Goal: Task Accomplishment & Management: Use online tool/utility

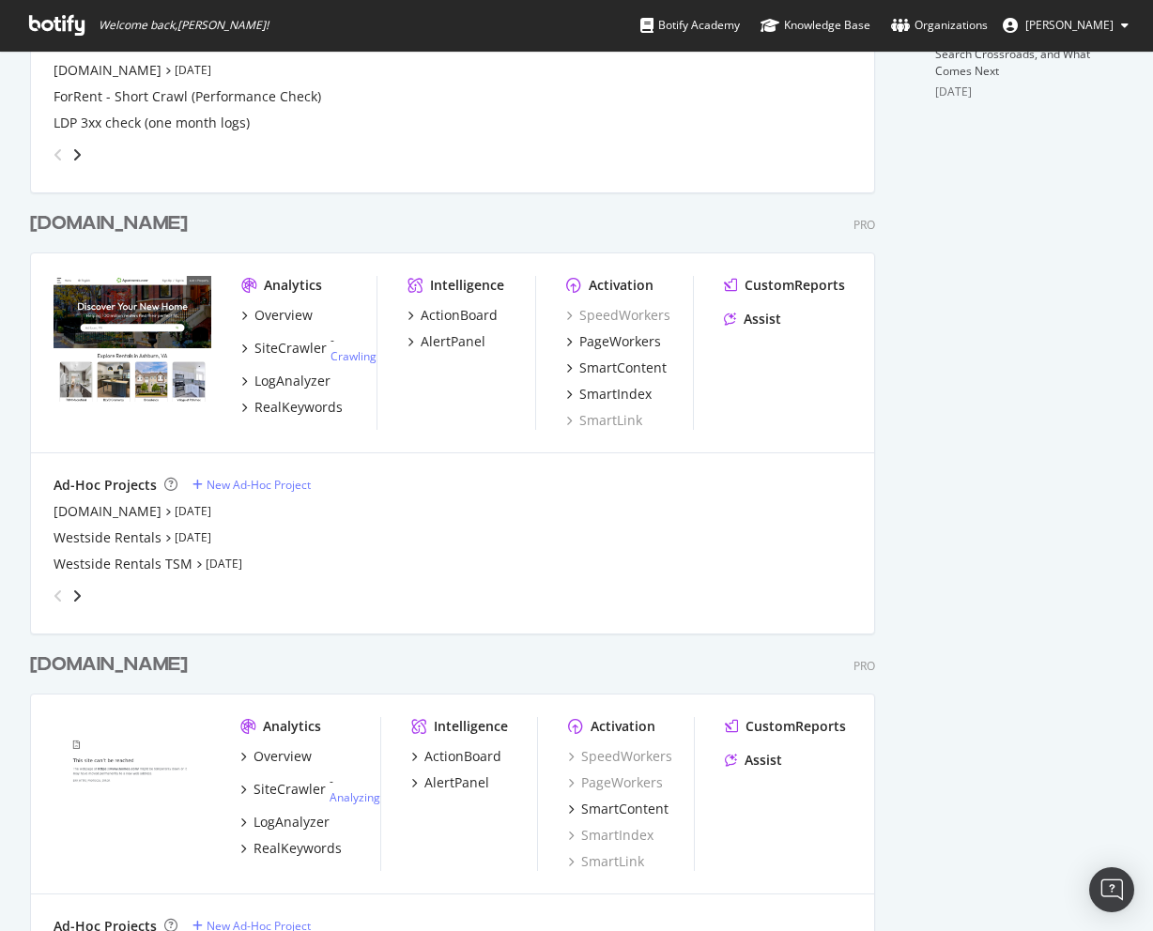
scroll to position [758, 0]
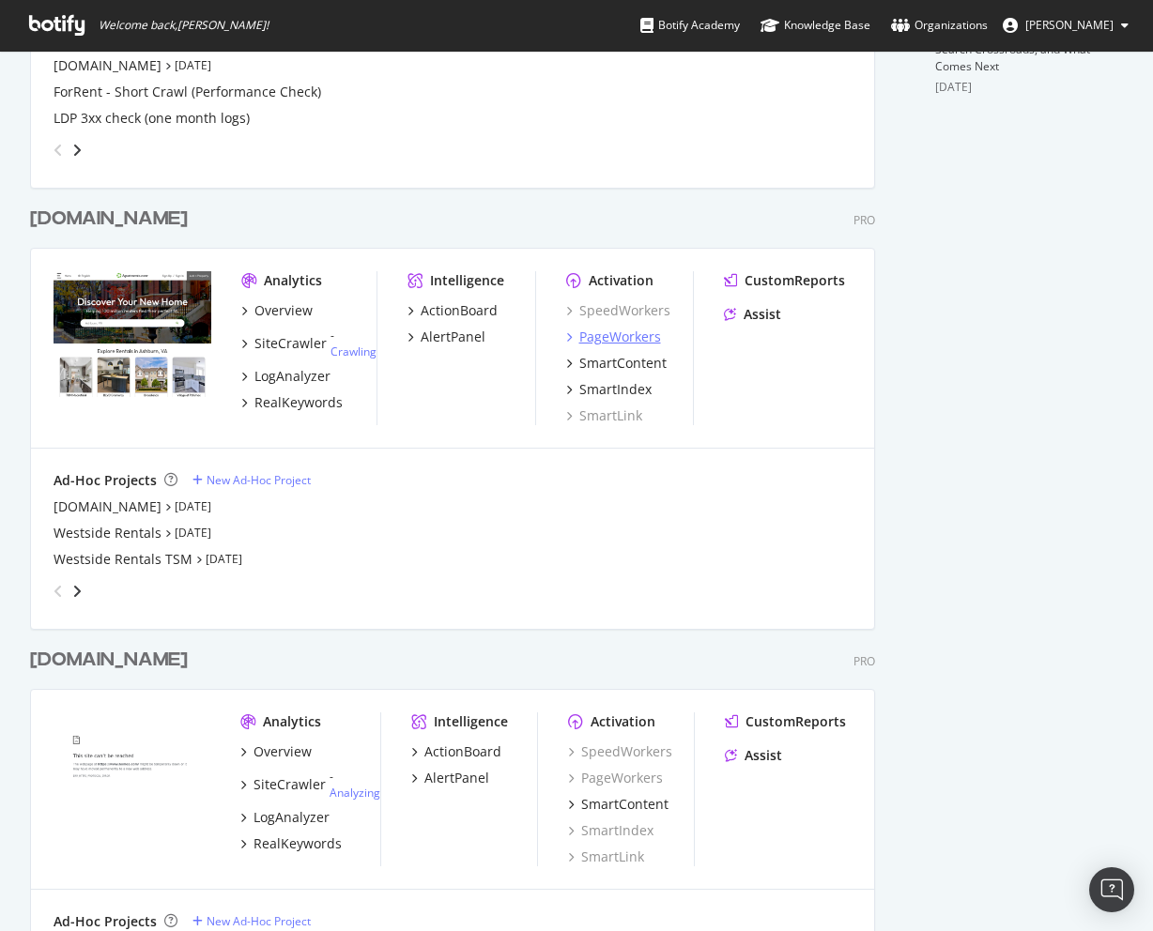
click at [611, 344] on div "PageWorkers" at bounding box center [620, 337] width 82 height 19
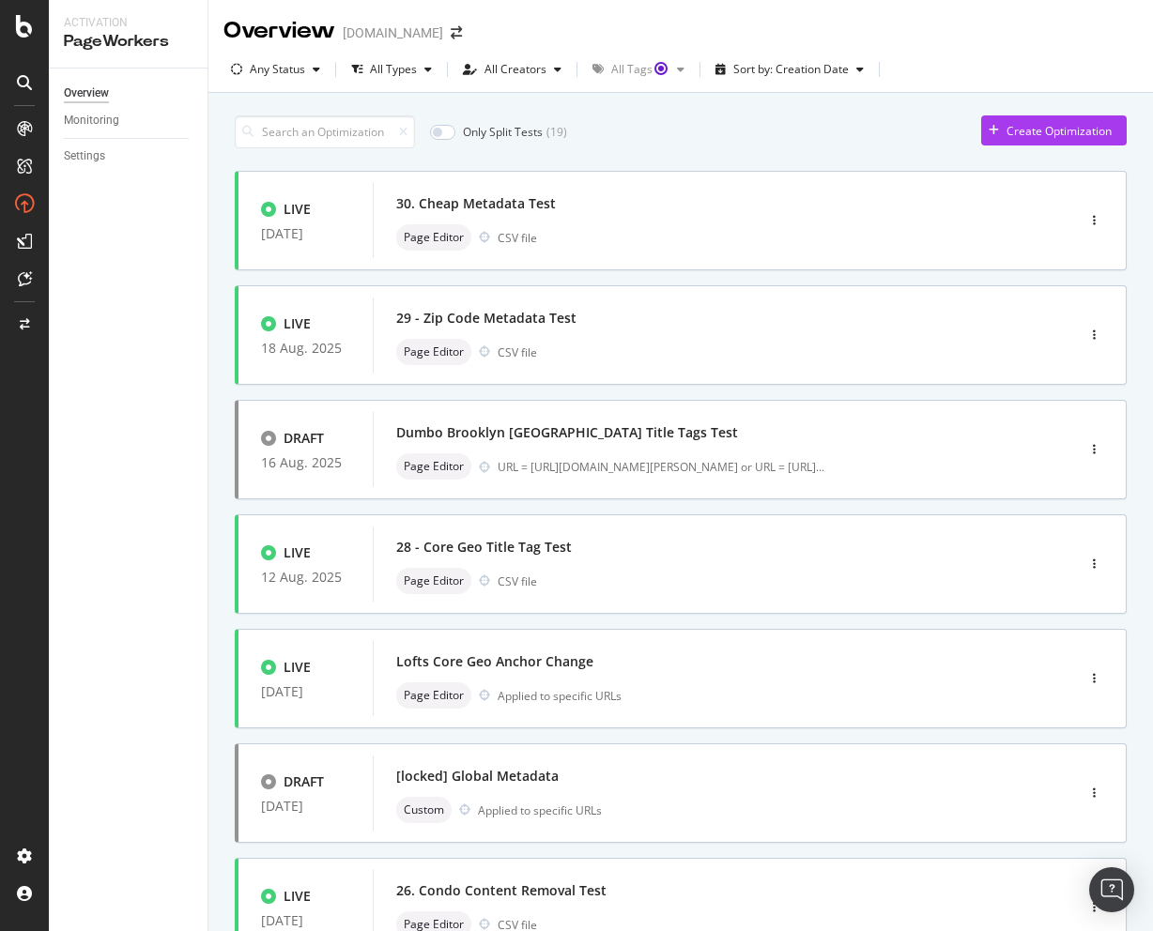
click at [1020, 133] on div "Create Optimization" at bounding box center [1058, 131] width 105 height 16
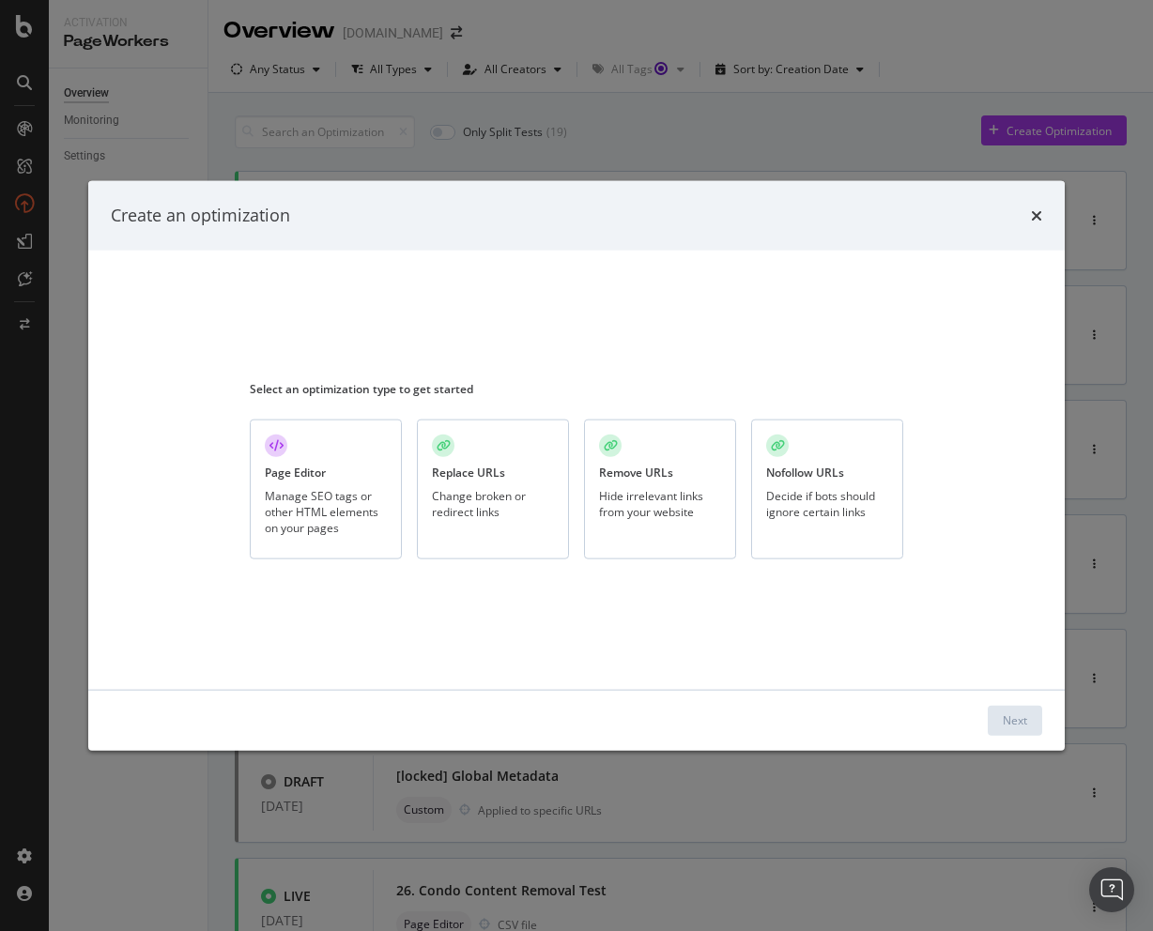
click at [349, 514] on div "Manage SEO tags or other HTML elements on your pages" at bounding box center [326, 512] width 122 height 48
click at [998, 725] on button "Next" at bounding box center [1015, 720] width 54 height 30
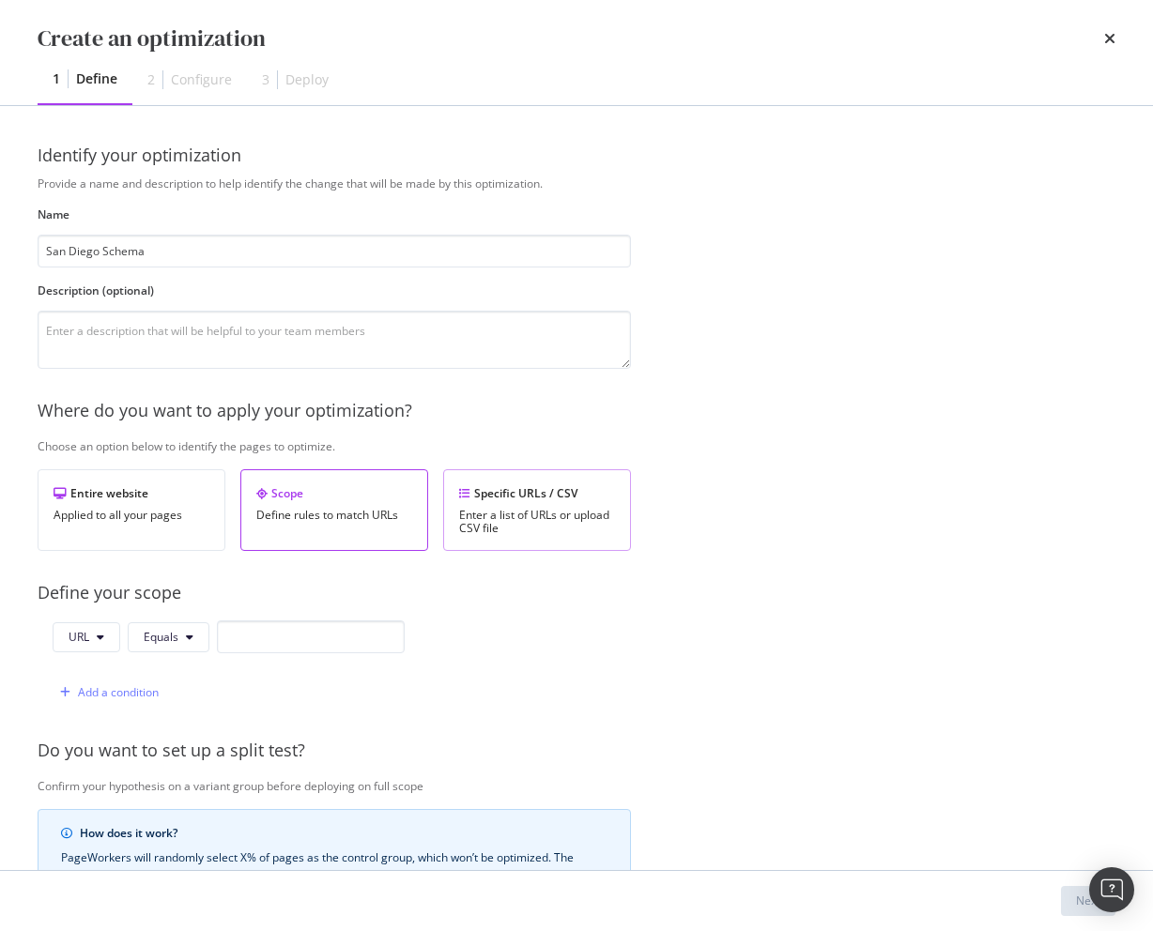
type input "San Diego Schema"
click at [530, 506] on div "Specific URLs / CSV Enter a list of URLs or upload CSV file" at bounding box center [537, 510] width 188 height 82
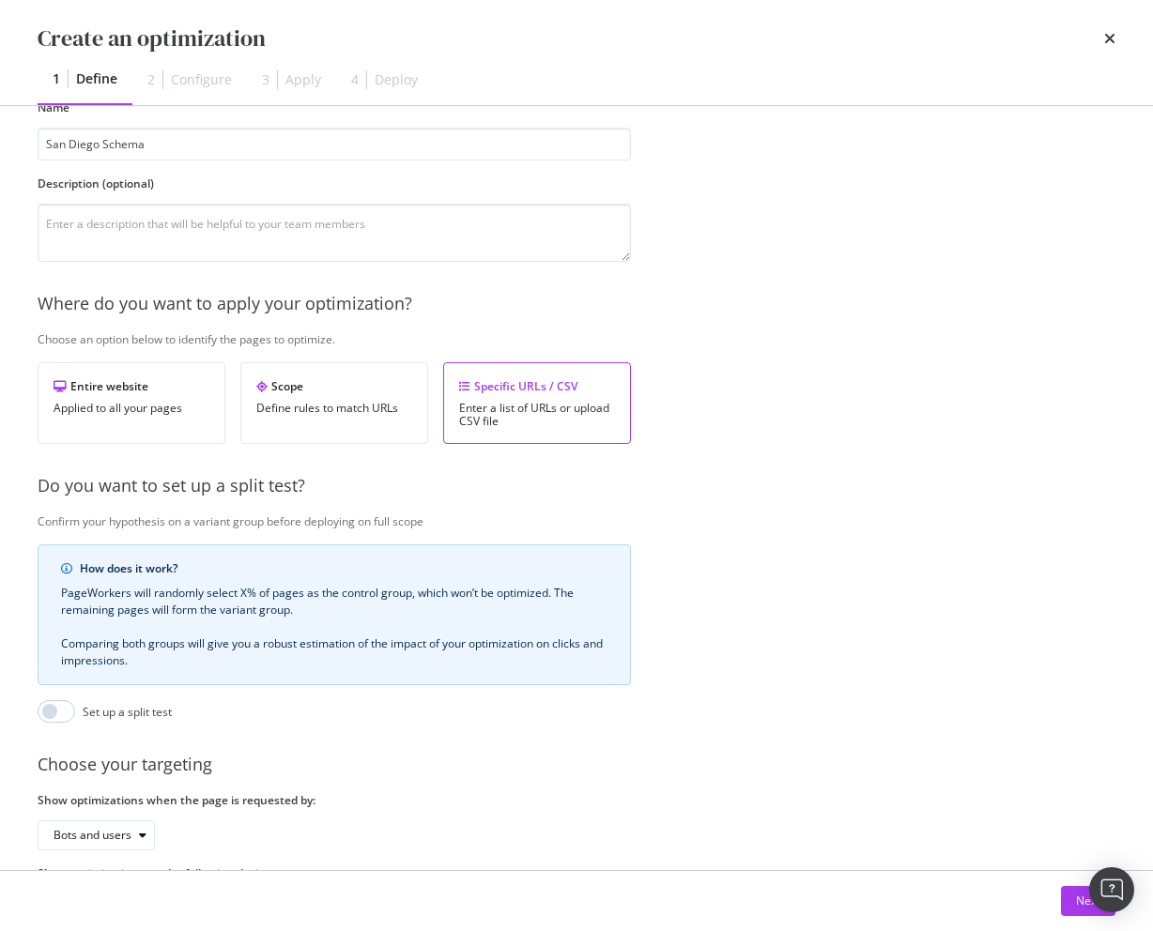
scroll to position [198, 0]
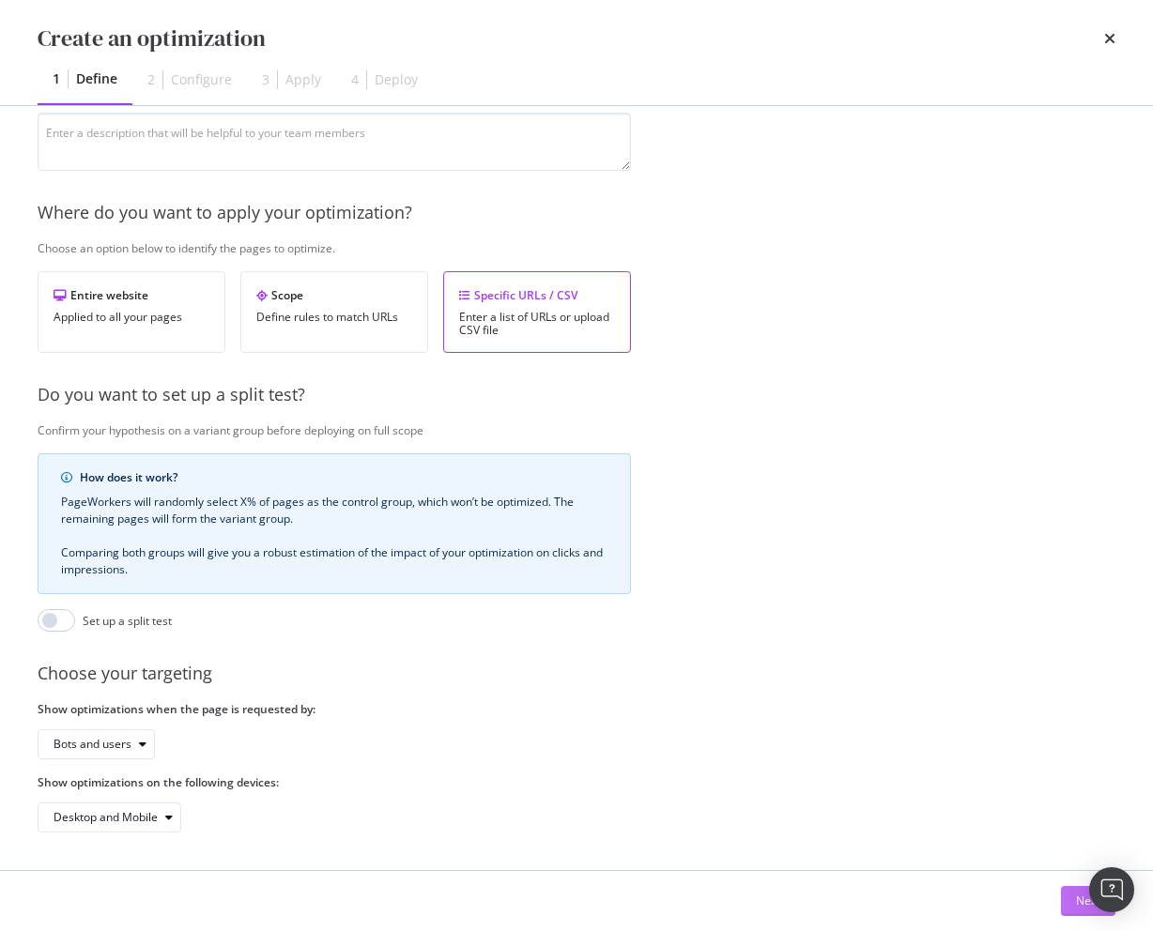
click at [1067, 901] on button "Next" at bounding box center [1088, 901] width 54 height 30
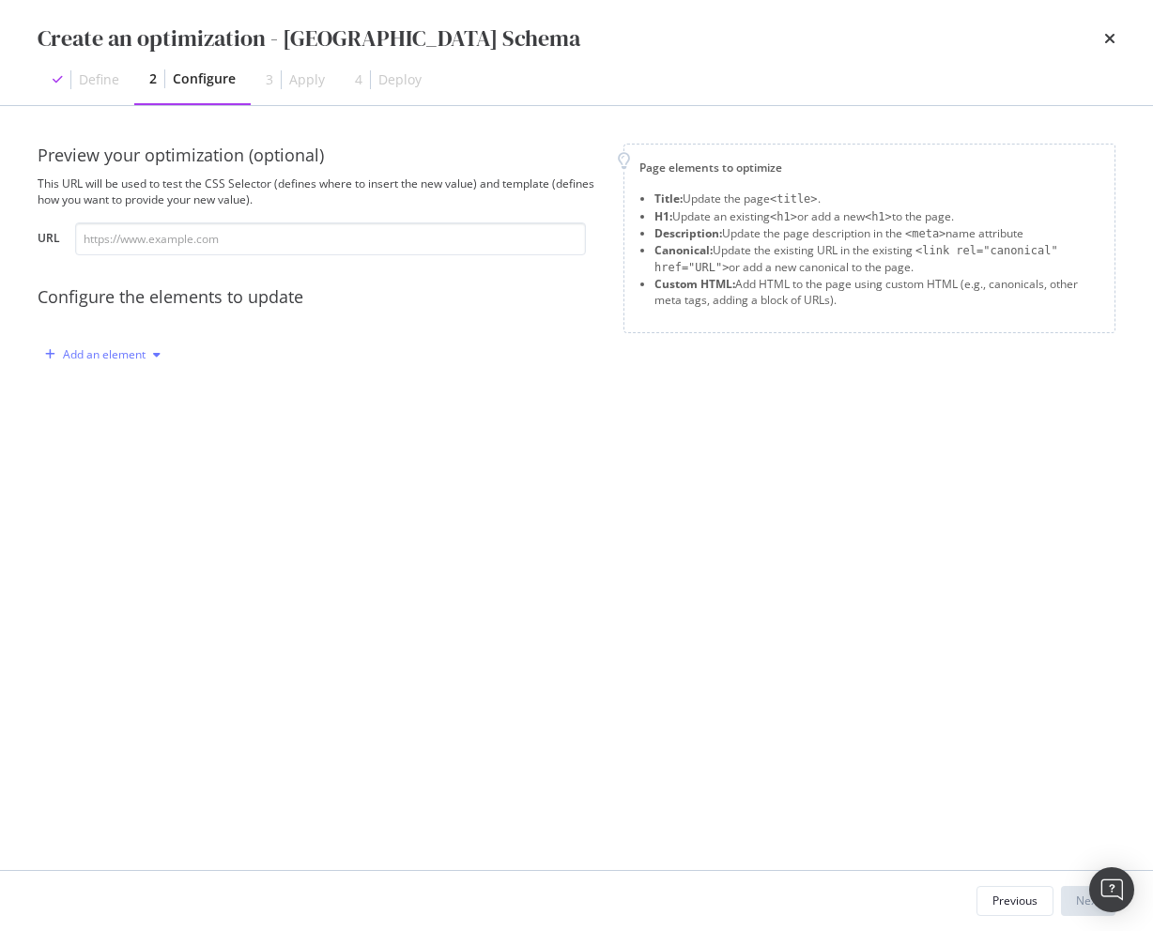
click at [138, 349] on div "Add an element" at bounding box center [104, 354] width 83 height 11
click at [135, 511] on div "Custom HTML" at bounding box center [124, 515] width 74 height 16
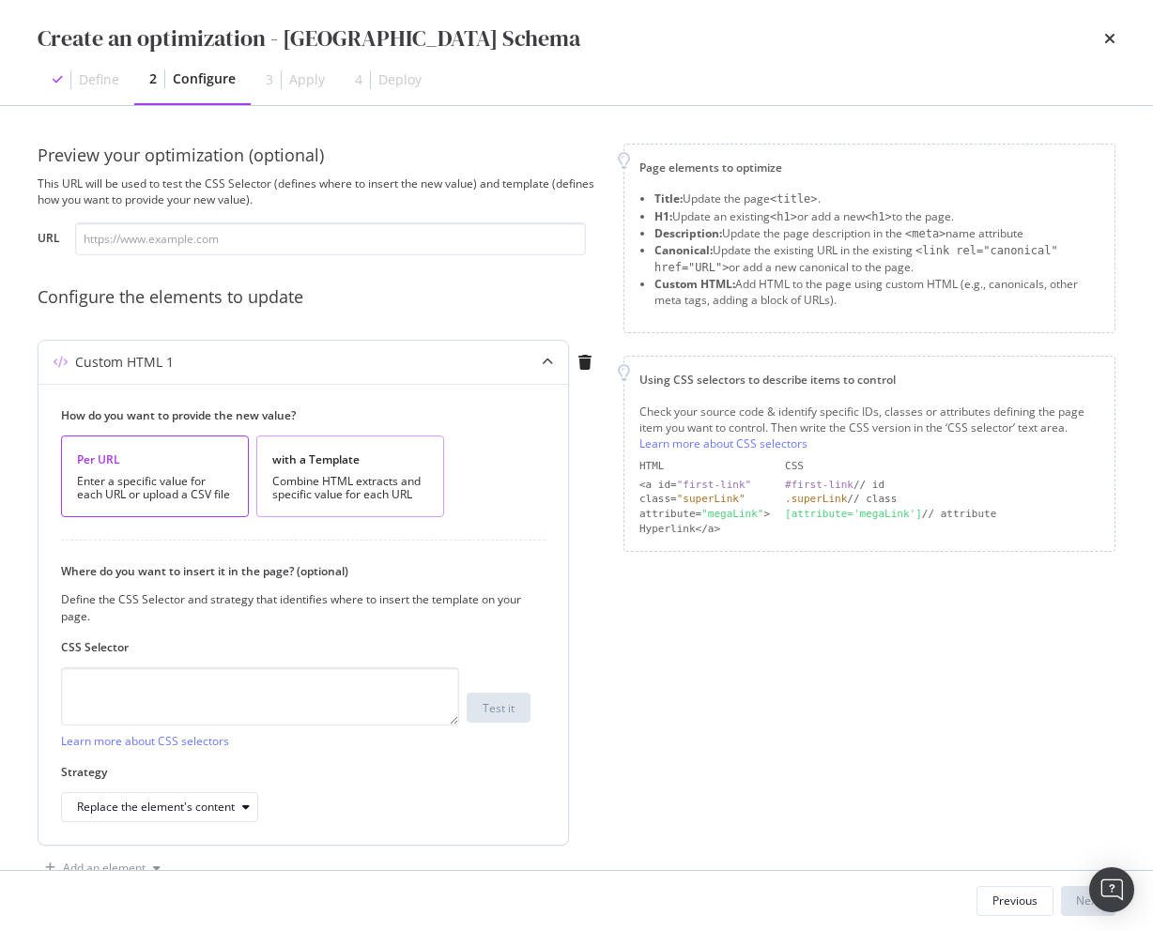
click at [312, 485] on div "Combine HTML extracts and specific value for each URL" at bounding box center [350, 488] width 156 height 26
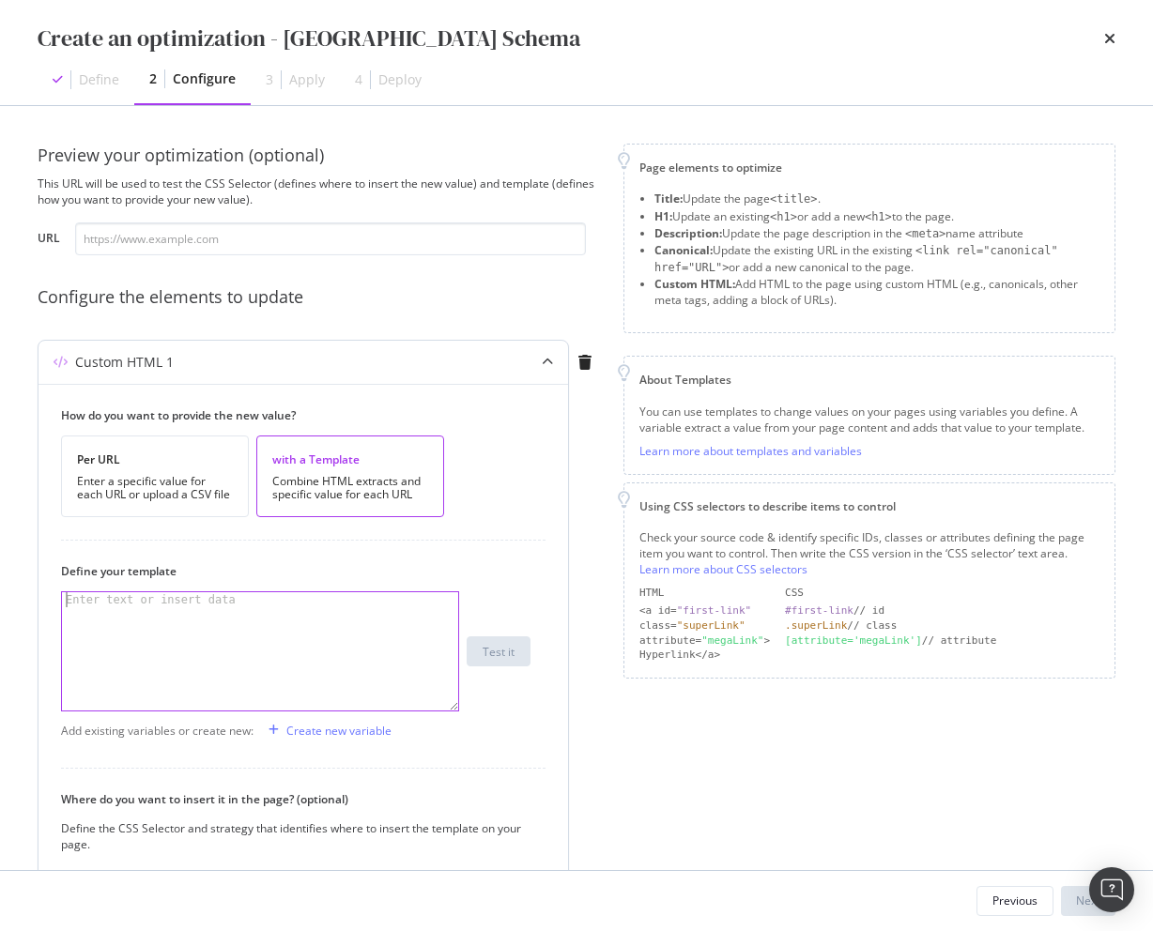
click at [291, 611] on div "modal" at bounding box center [260, 666] width 396 height 148
paste textarea "</script>"
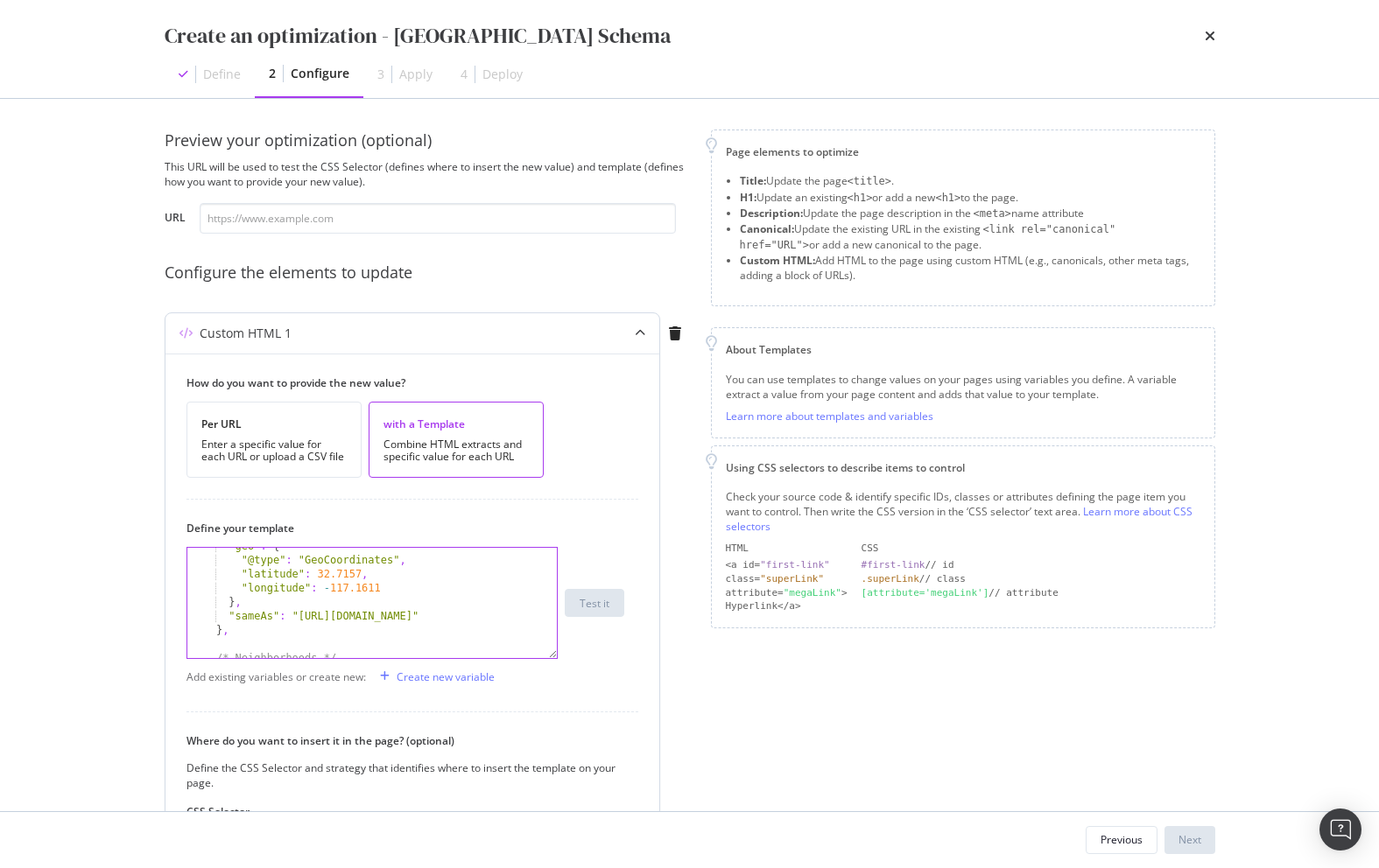
scroll to position [670, 0]
drag, startPoint x: 385, startPoint y: 616, endPoint x: 242, endPoint y: 599, distance: 144.0
click at [242, 599] on div "] , "url" : "[URL][DOMAIN_NAME]" , "geo" : { "@type" : "GeoCoordinates" , "lati…" at bounding box center [372, 605] width 369 height 138
type textarea ""latitude": 32.7157, "longitude": -117.1611"
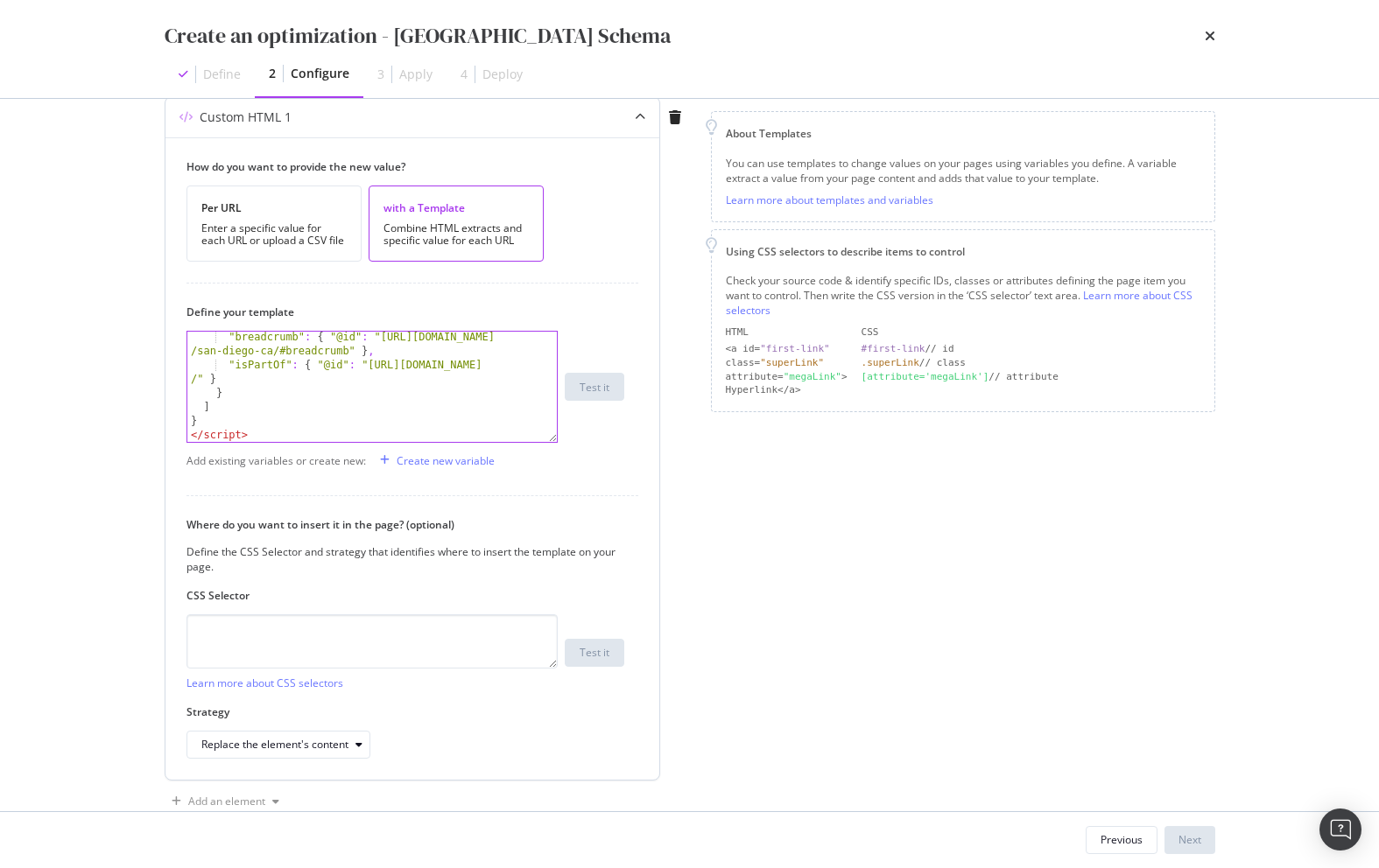
scroll to position [260, 0]
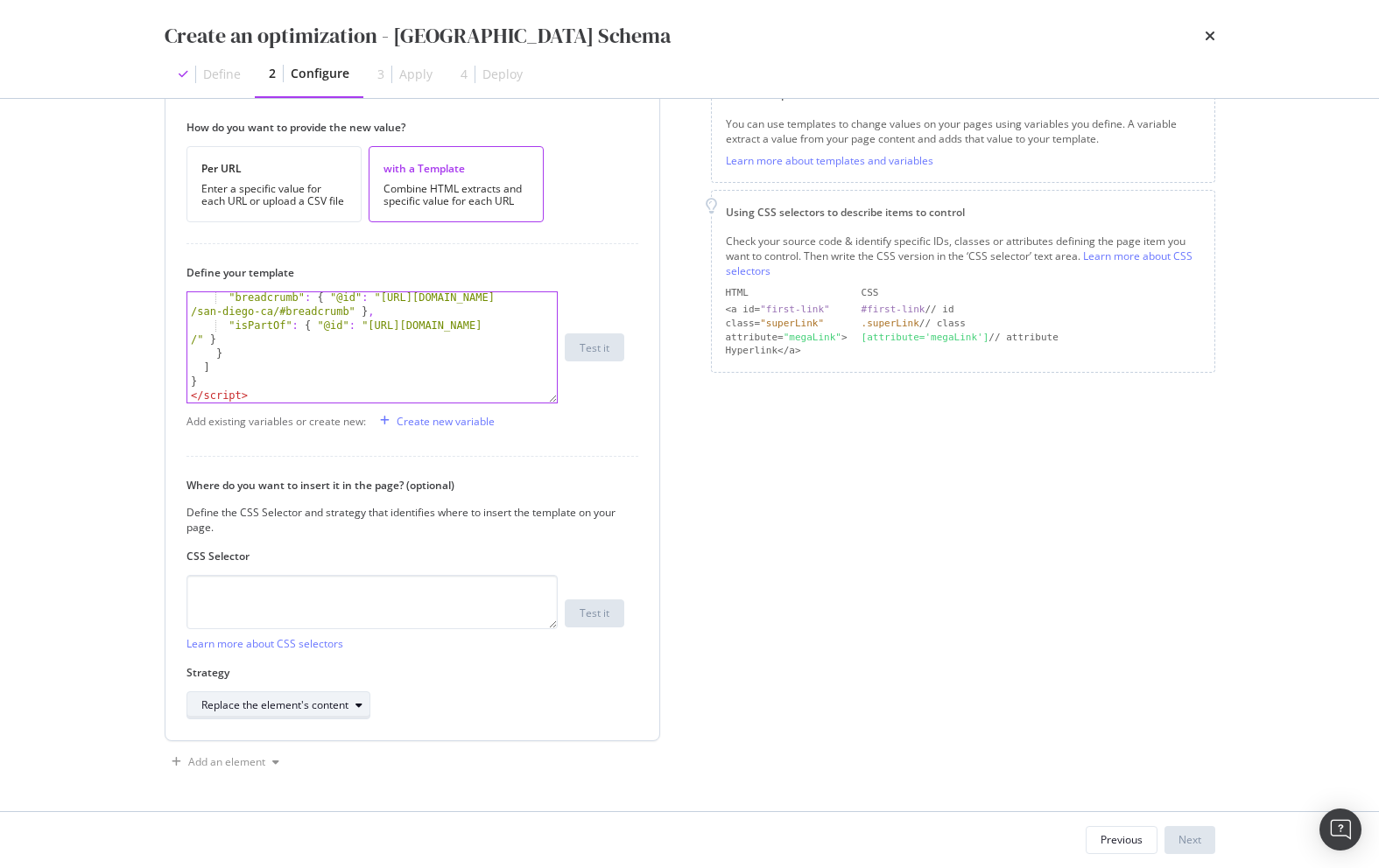
click at [352, 703] on div "modal" at bounding box center [359, 705] width 21 height 10
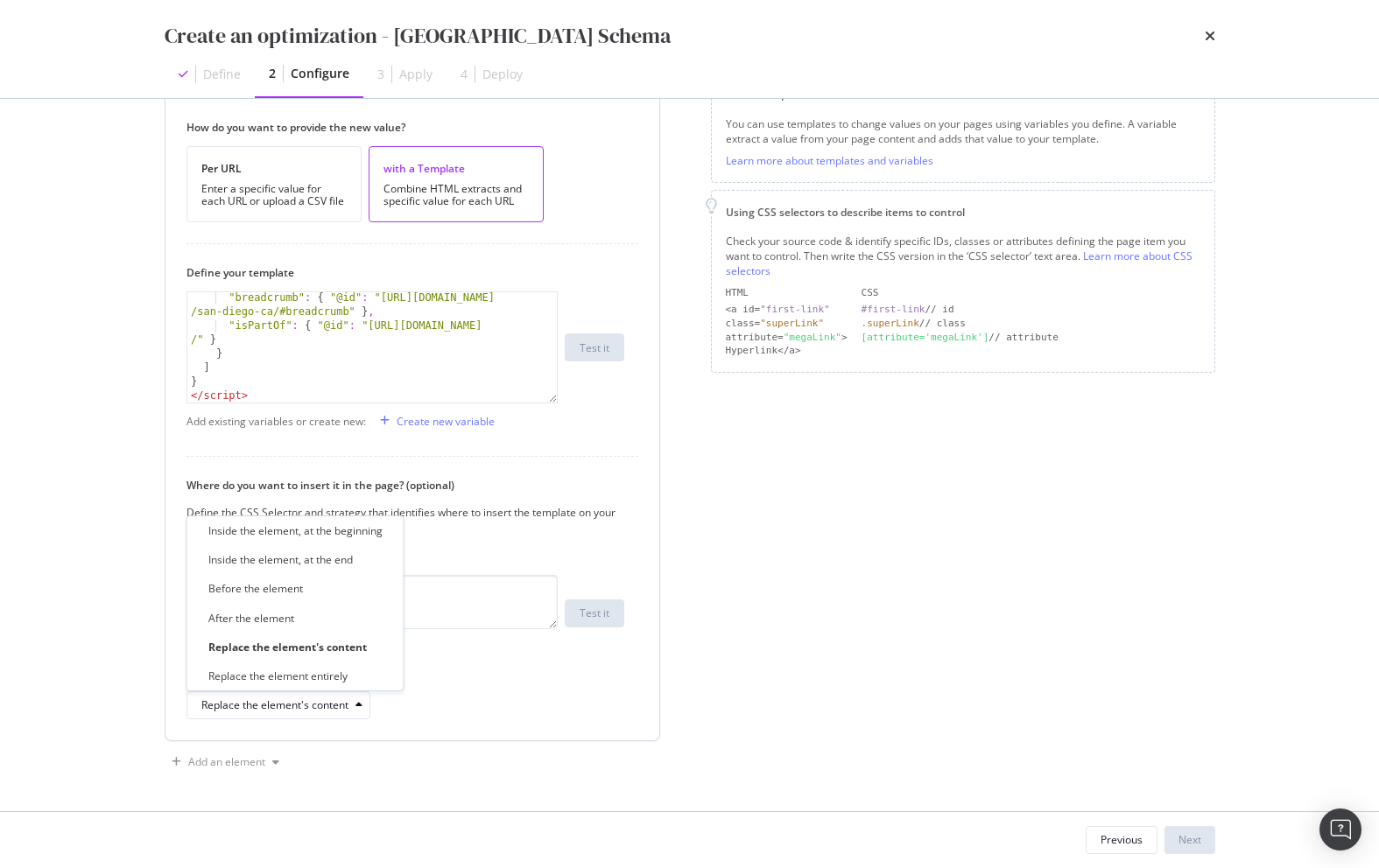
click at [455, 675] on label "Strategy" at bounding box center [405, 673] width 437 height 15
click at [875, 710] on div "Page elements to optimize Title: Update the page <title> . H1: Update an existi…" at bounding box center [962, 325] width 504 height 902
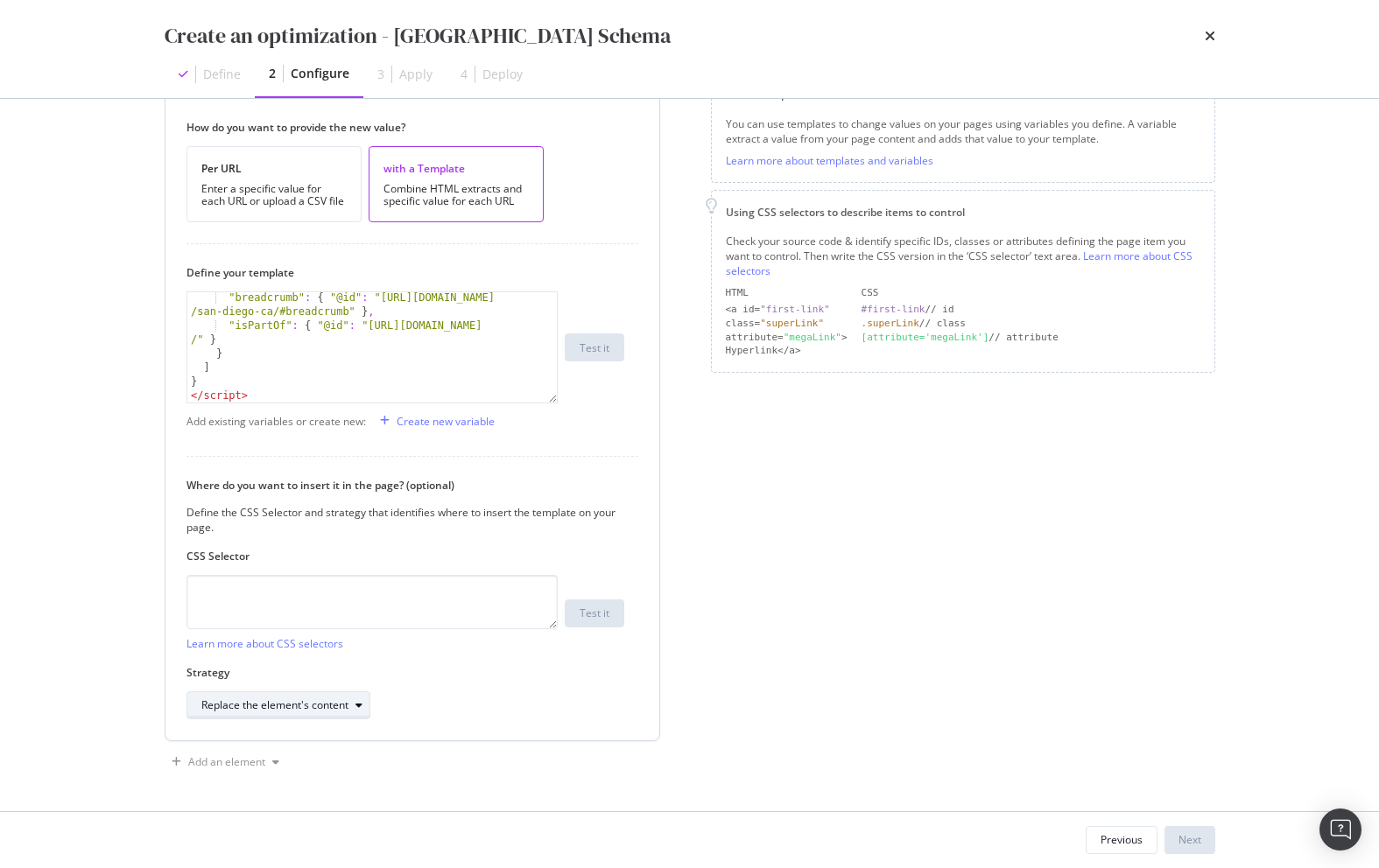
click at [332, 696] on div "Replace the element's content" at bounding box center [285, 706] width 168 height 24
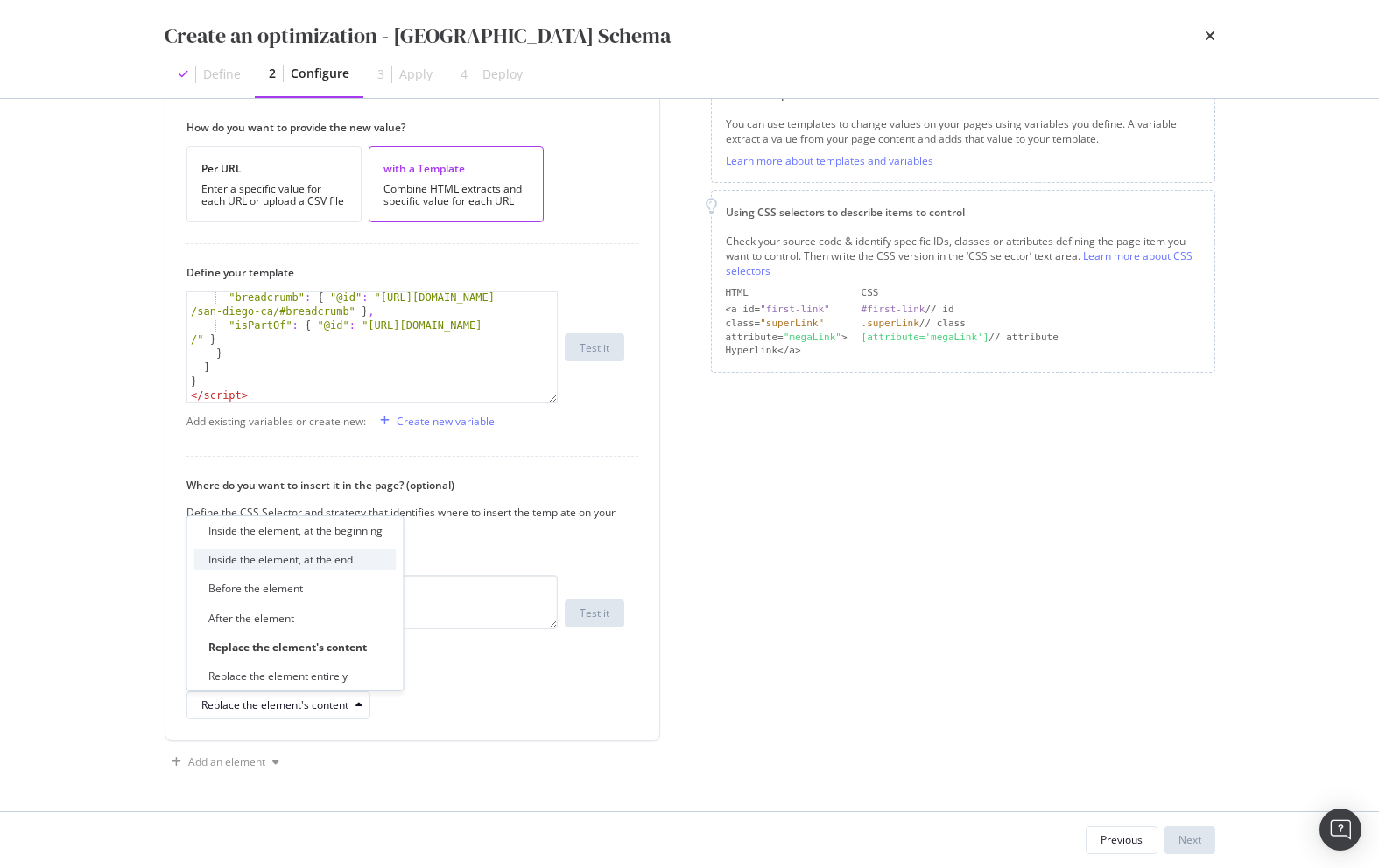
click at [337, 563] on div "Inside the element, at the end" at bounding box center [280, 559] width 145 height 15
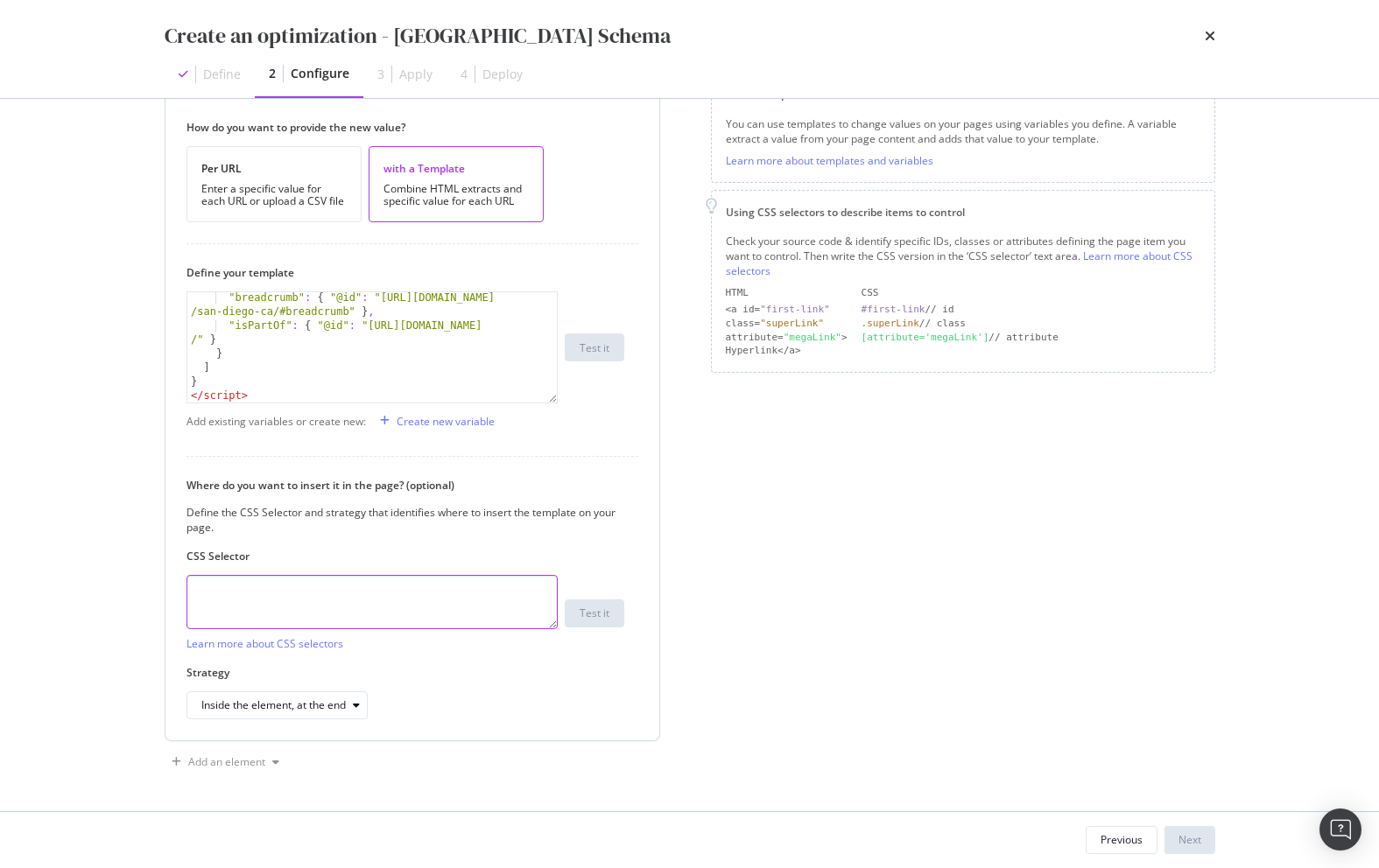
click at [351, 608] on textarea "modal" at bounding box center [372, 602] width 371 height 54
paste textarea "head"
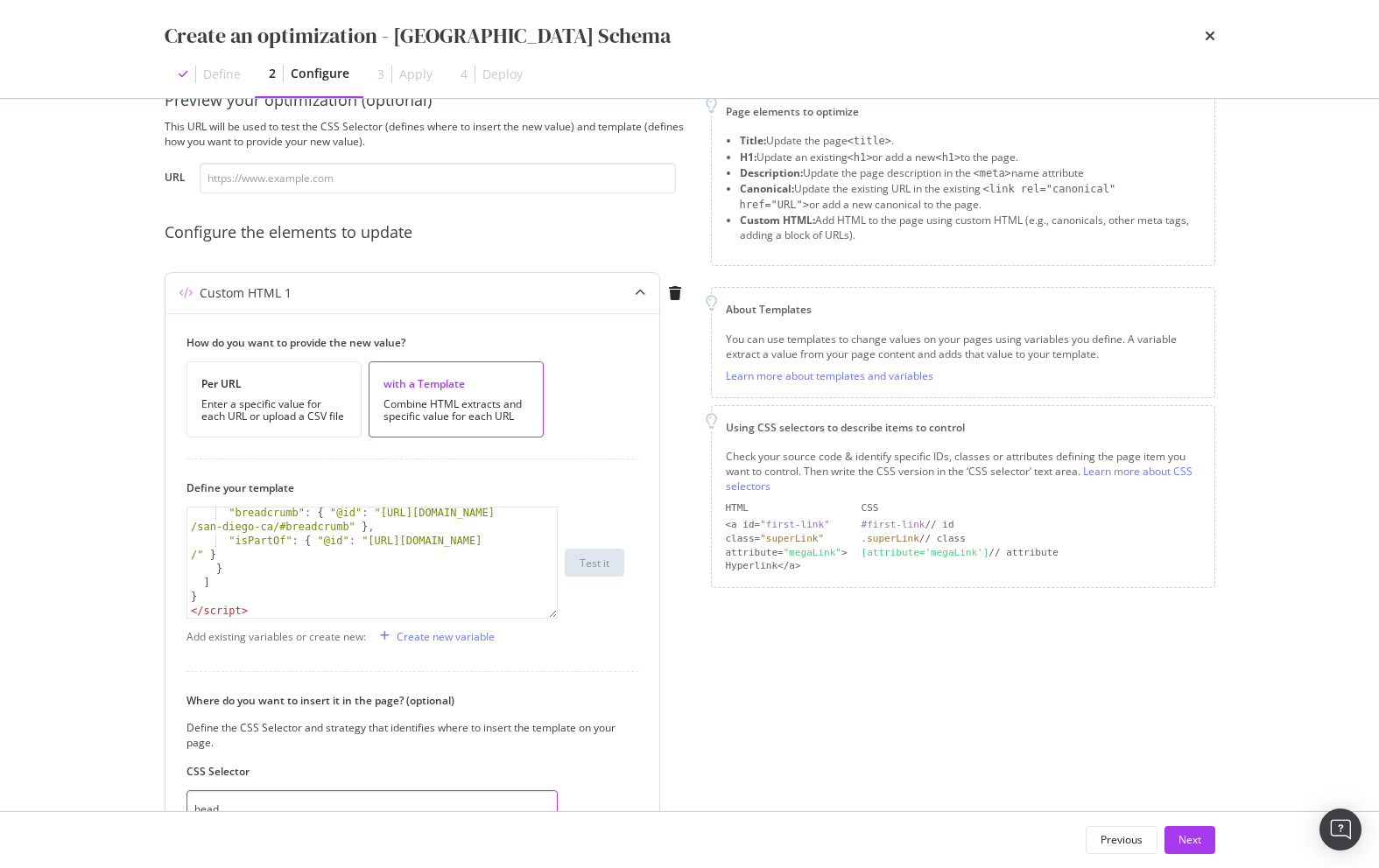
scroll to position [0, 0]
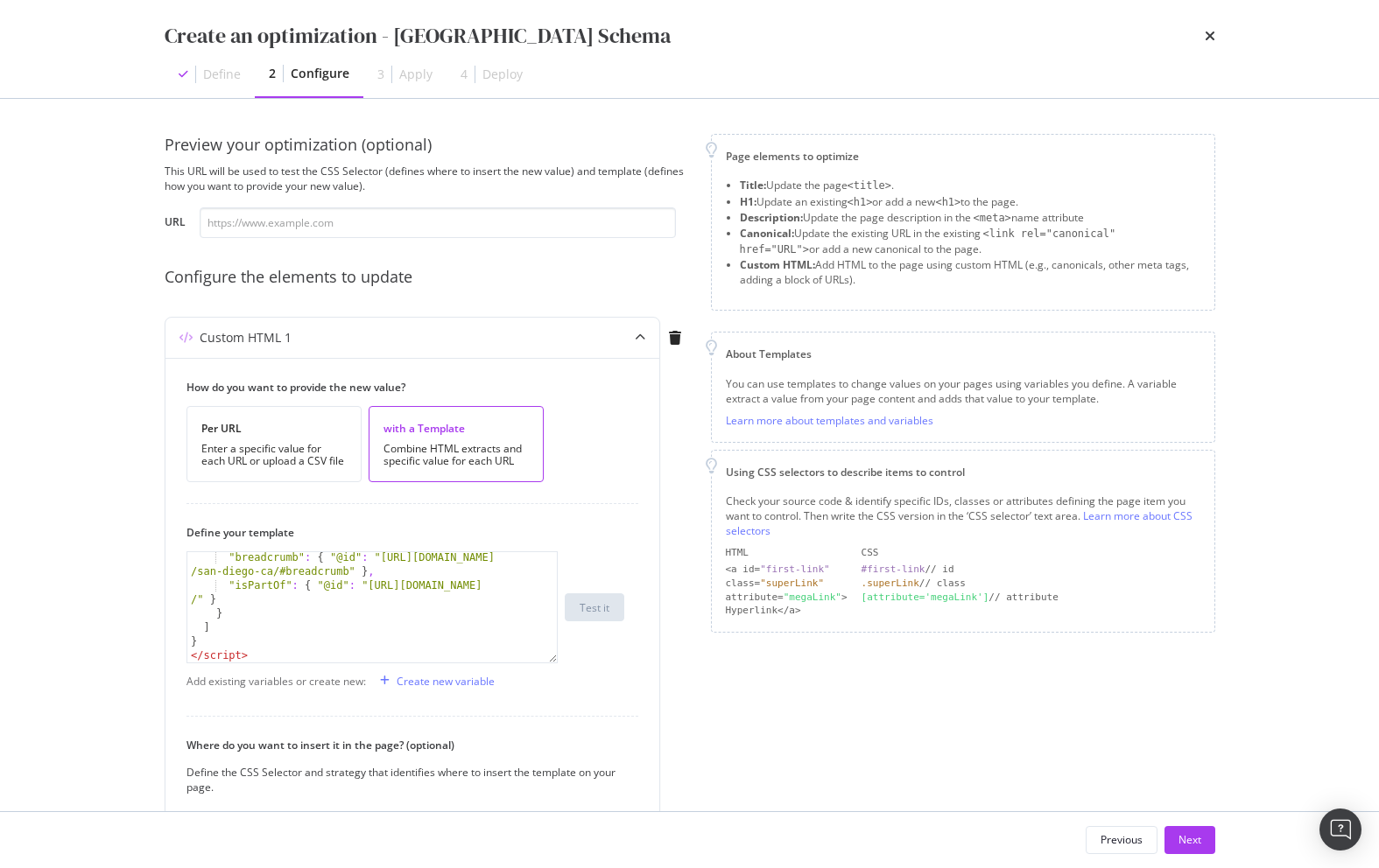
type textarea "head"
click at [428, 228] on input "modal" at bounding box center [437, 223] width 476 height 31
paste input "[URL][DOMAIN_NAME]"
type input "[URL][DOMAIN_NAME]"
click at [694, 460] on div "Preview your optimization (optional) This URL will be used to test the CSS Sele…" at bounding box center [689, 586] width 1051 height 902
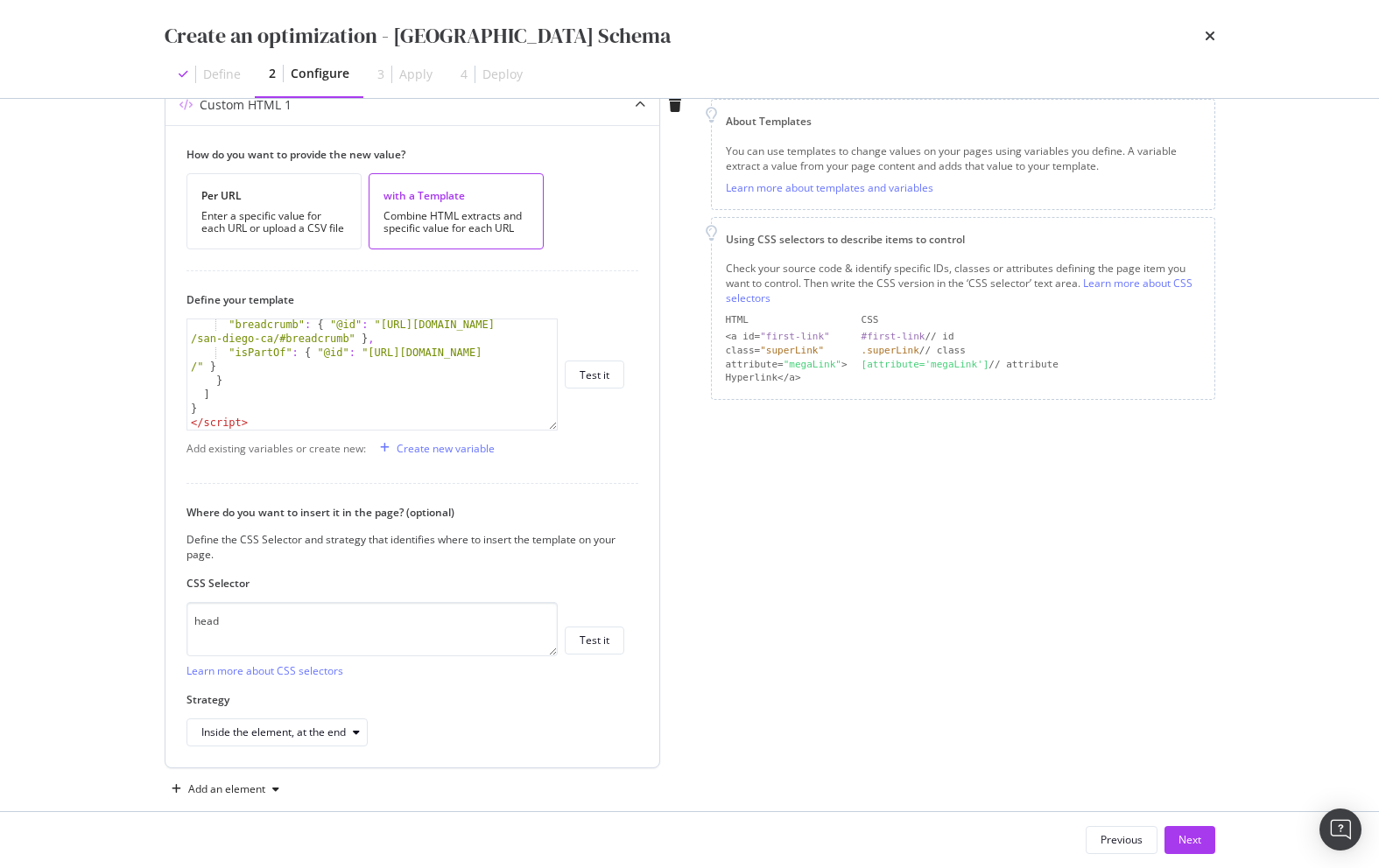
scroll to position [260, 0]
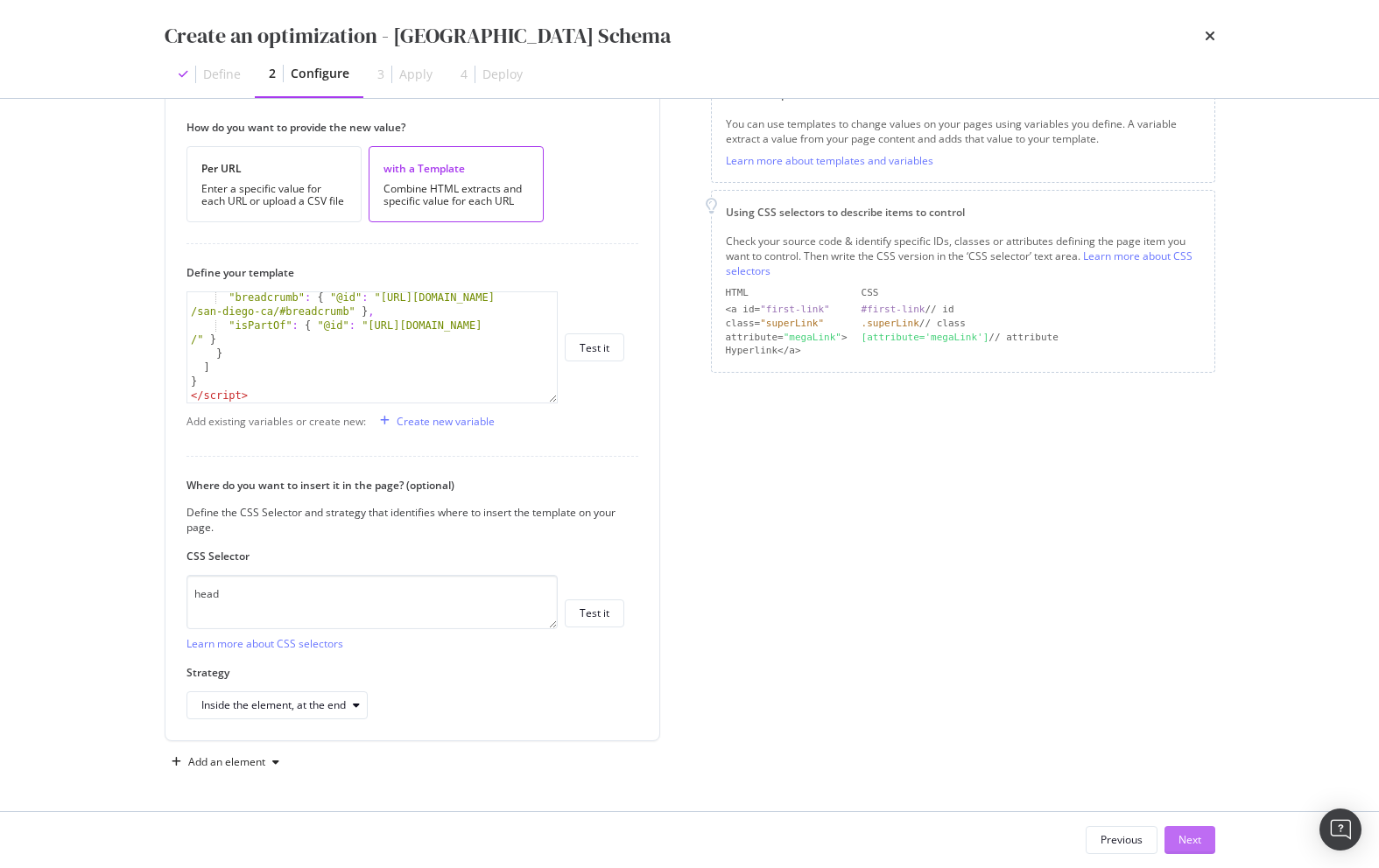
click at [1074, 837] on div "Next" at bounding box center [1190, 840] width 22 height 15
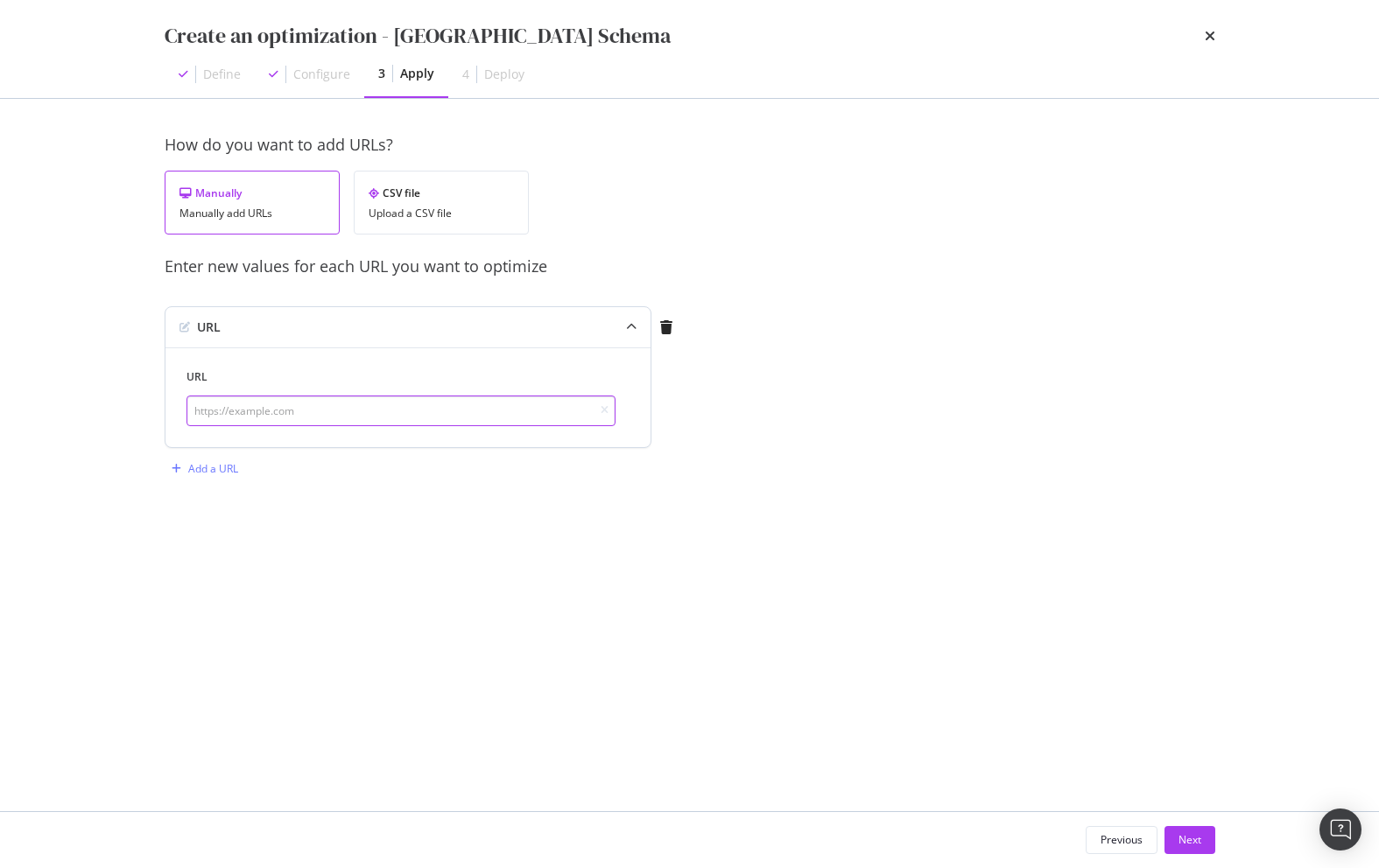
click at [434, 416] on input "modal" at bounding box center [401, 410] width 429 height 31
paste input "[URL][DOMAIN_NAME]"
type input "[URL][DOMAIN_NAME]"
click at [747, 549] on div "How do you want to add URLs? Manually Manually add URLs CSV file Upload a CSV f…" at bounding box center [689, 455] width 1051 height 642
click at [1074, 833] on div "Next" at bounding box center [1190, 840] width 22 height 15
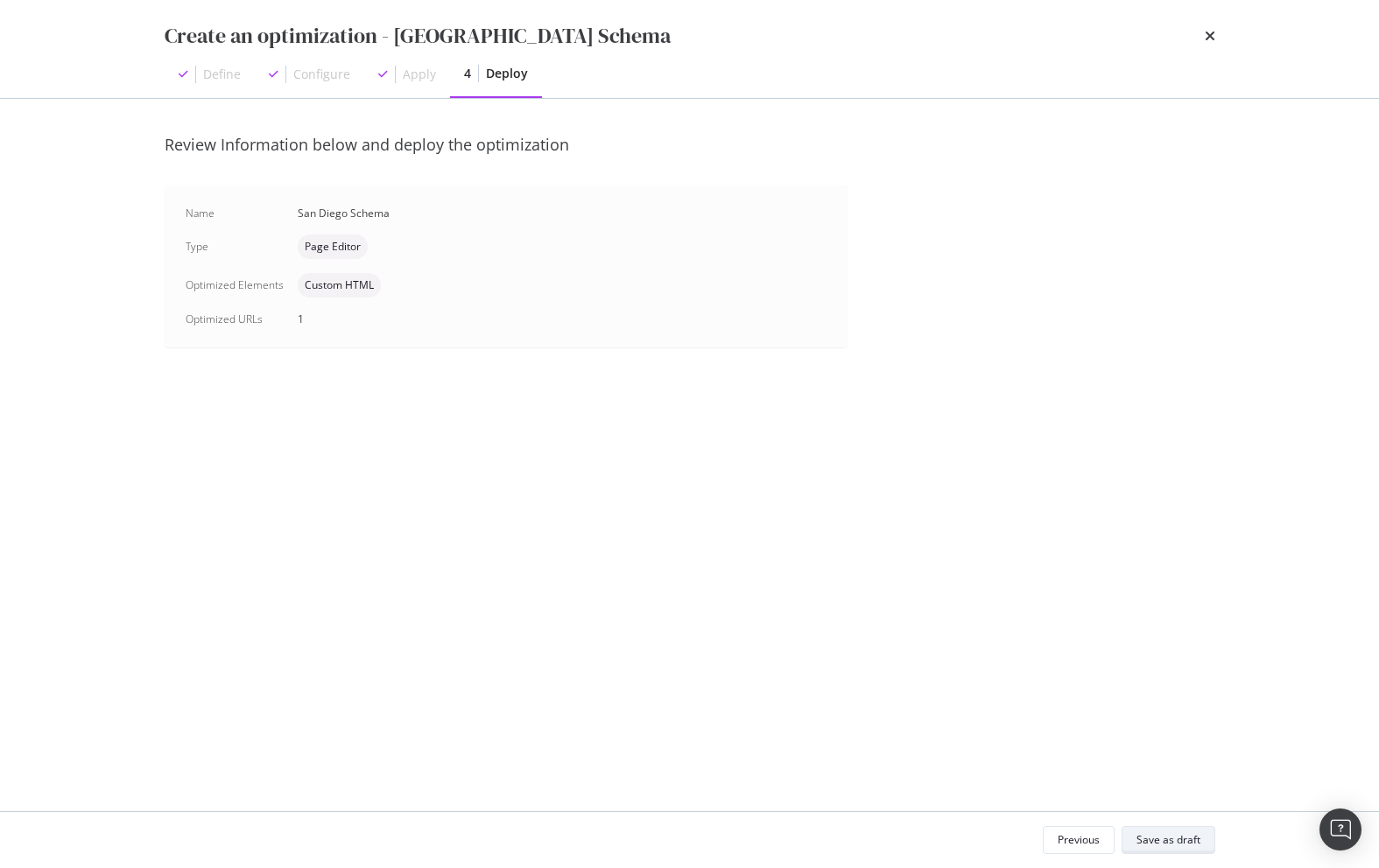
click at [1074, 833] on div "Save as draft" at bounding box center [1168, 840] width 64 height 15
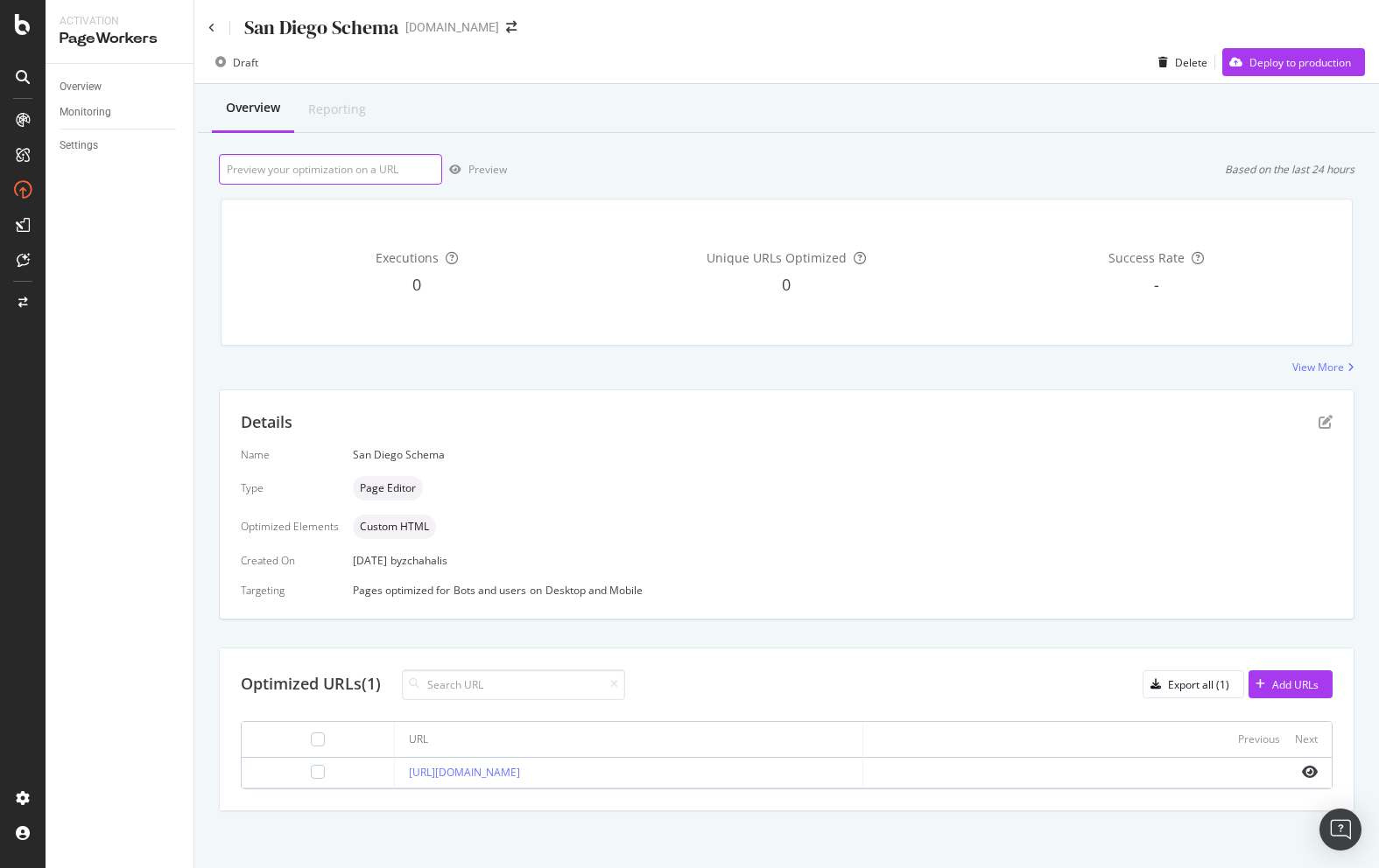
click at [369, 171] on input "url" at bounding box center [330, 169] width 223 height 31
paste input "[URL][DOMAIN_NAME]"
type input "[URL][DOMAIN_NAME]"
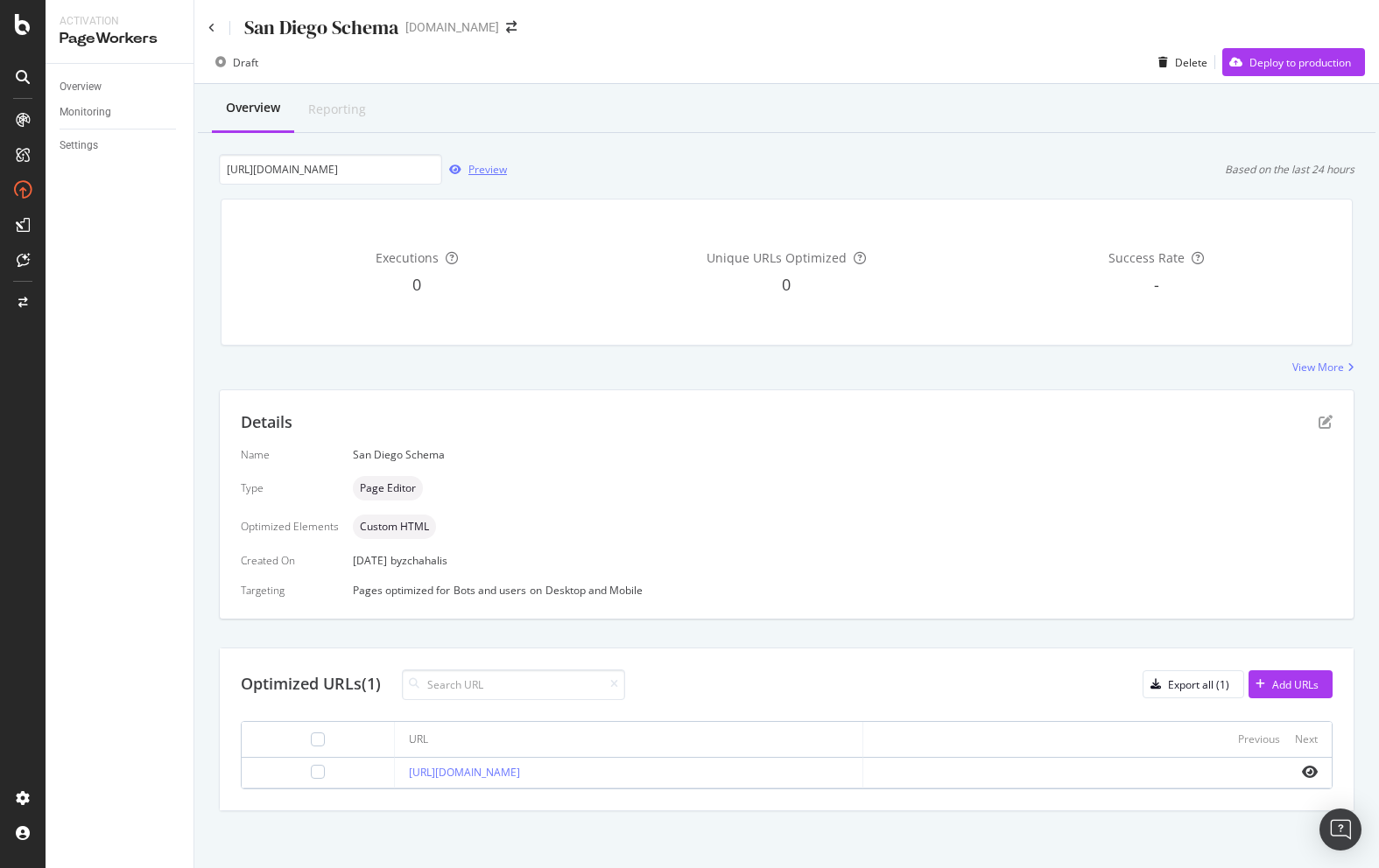
click at [486, 171] on div "Preview" at bounding box center [487, 170] width 38 height 15
click at [1074, 423] on icon "pen-to-square" at bounding box center [1325, 421] width 14 height 14
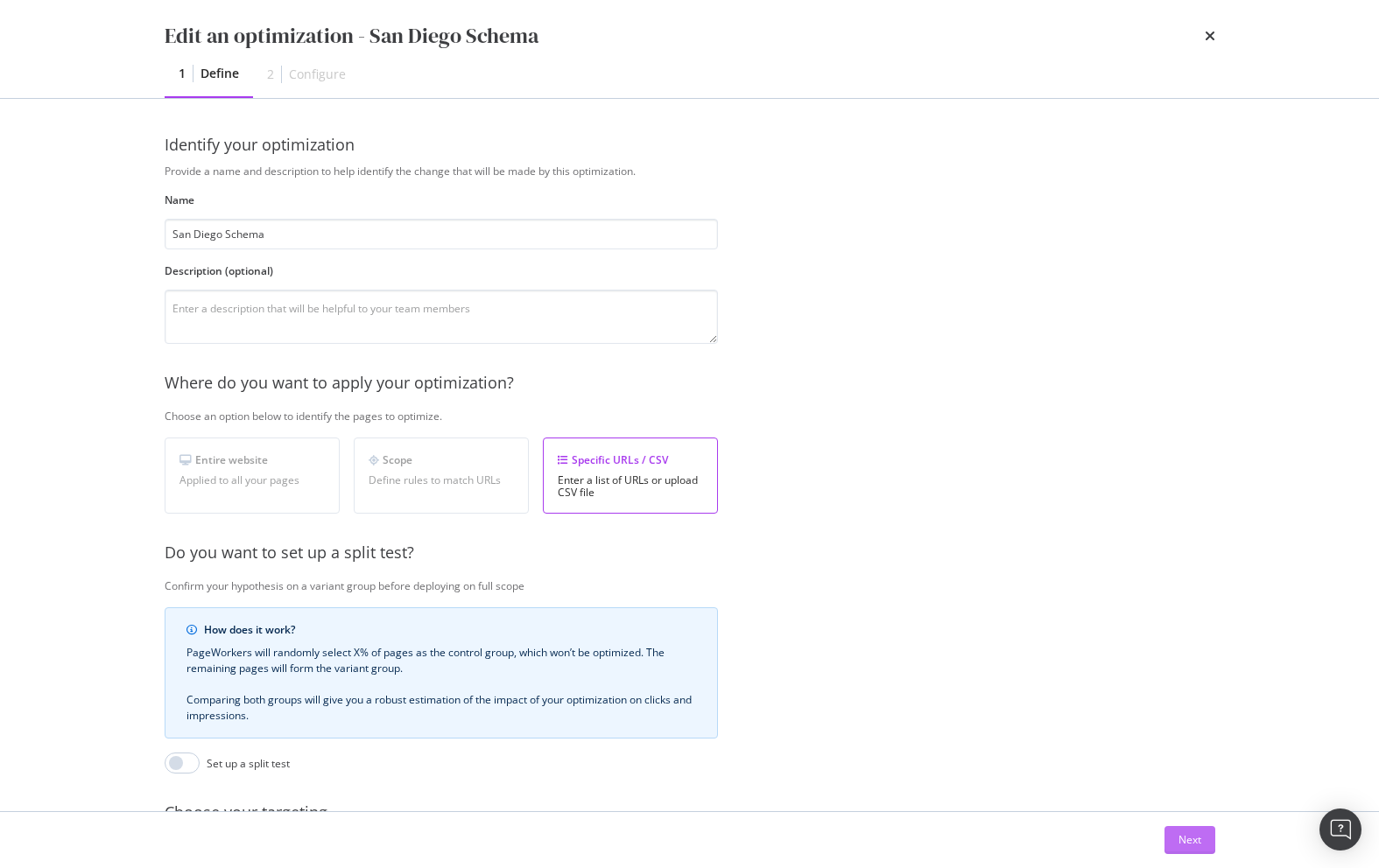
click at [1074, 843] on button "Next" at bounding box center [1190, 840] width 50 height 28
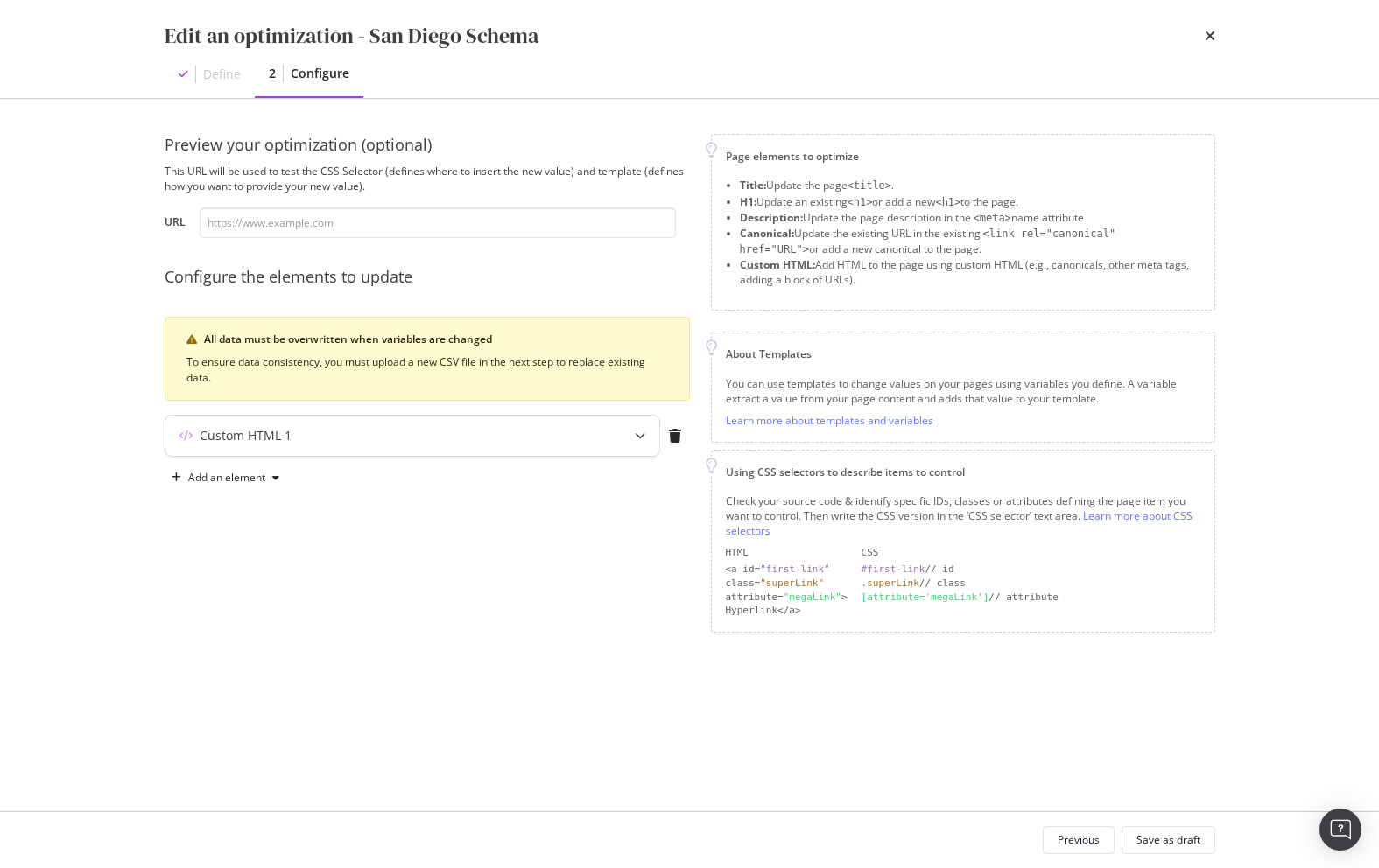
click at [423, 444] on div "Custom HTML 1" at bounding box center [377, 435] width 424 height 18
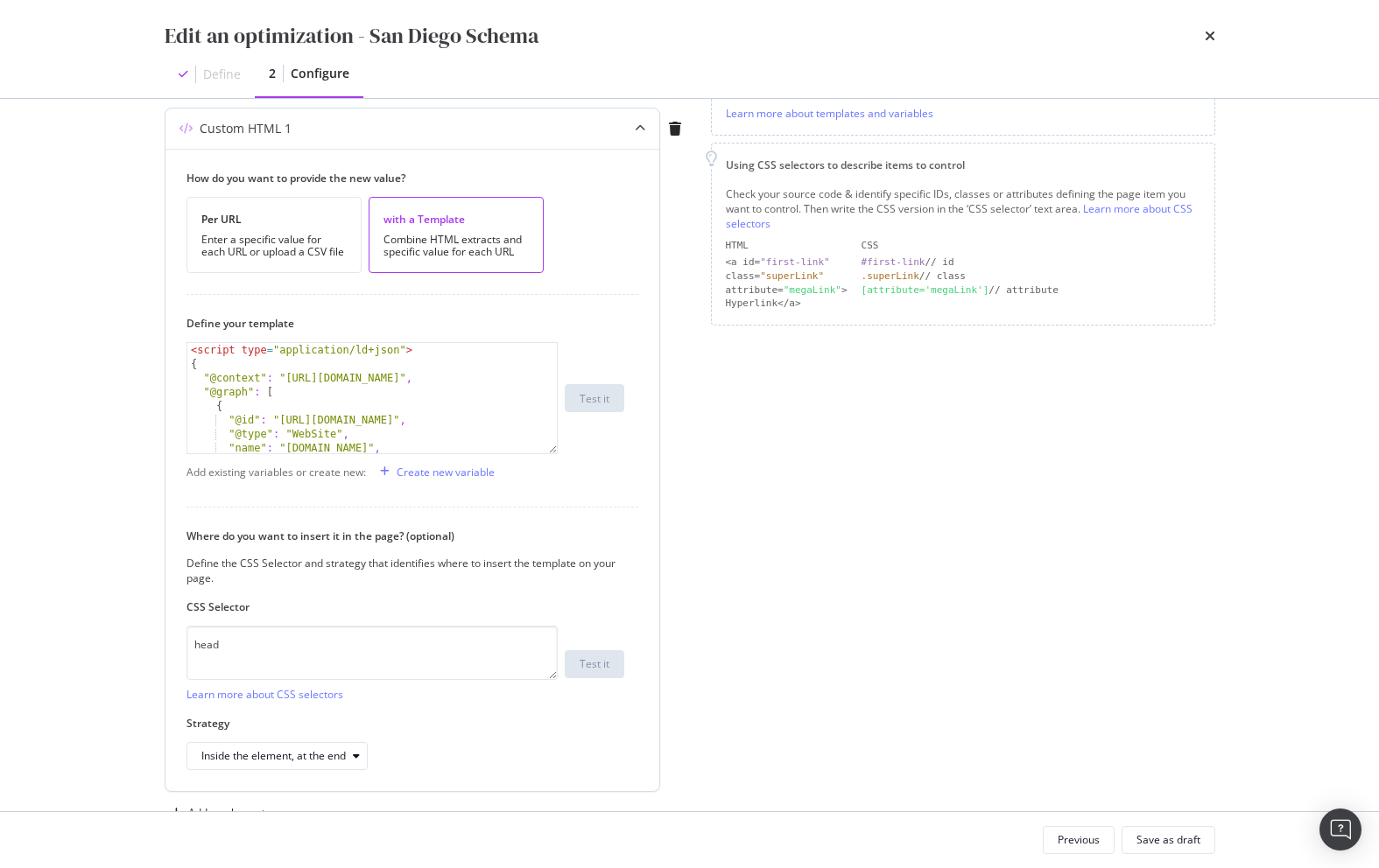
scroll to position [308, 0]
click at [337, 765] on div "Inside the element, at the end" at bounding box center [283, 755] width 165 height 24
click at [482, 762] on div "Inside the element, at the end" at bounding box center [405, 755] width 437 height 28
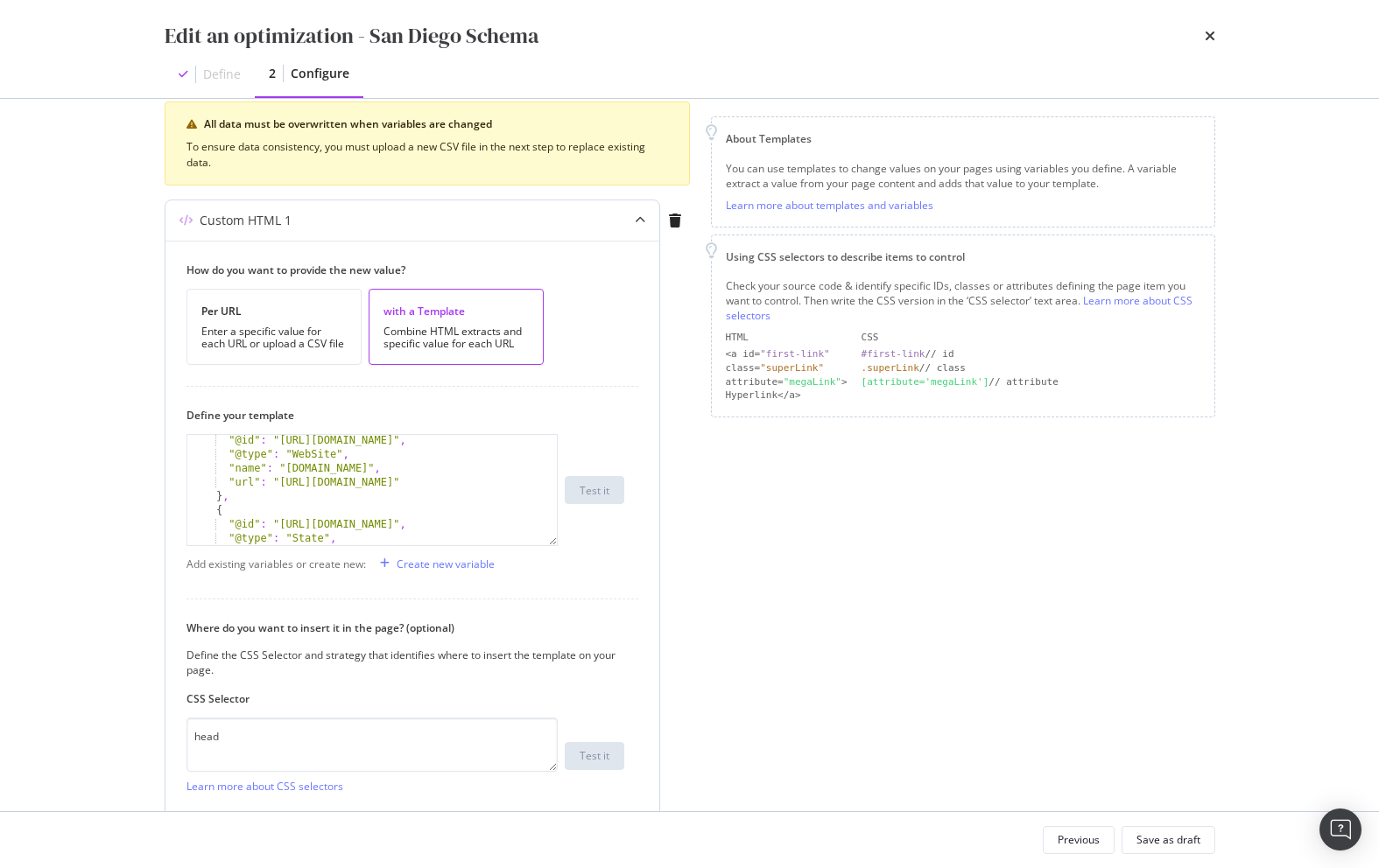
scroll to position [0, 0]
